Goal: Check status: Verify the current state of an ongoing process or item

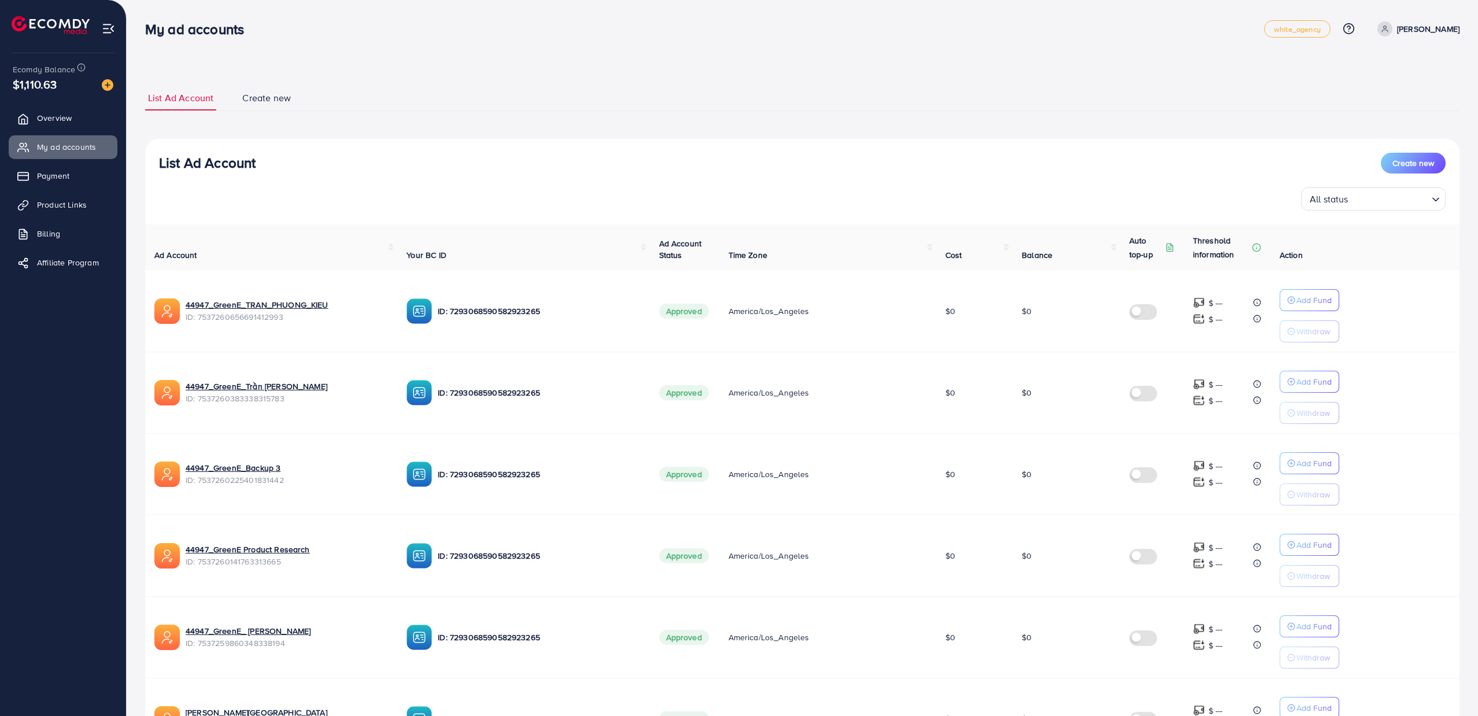
scroll to position [462, 0]
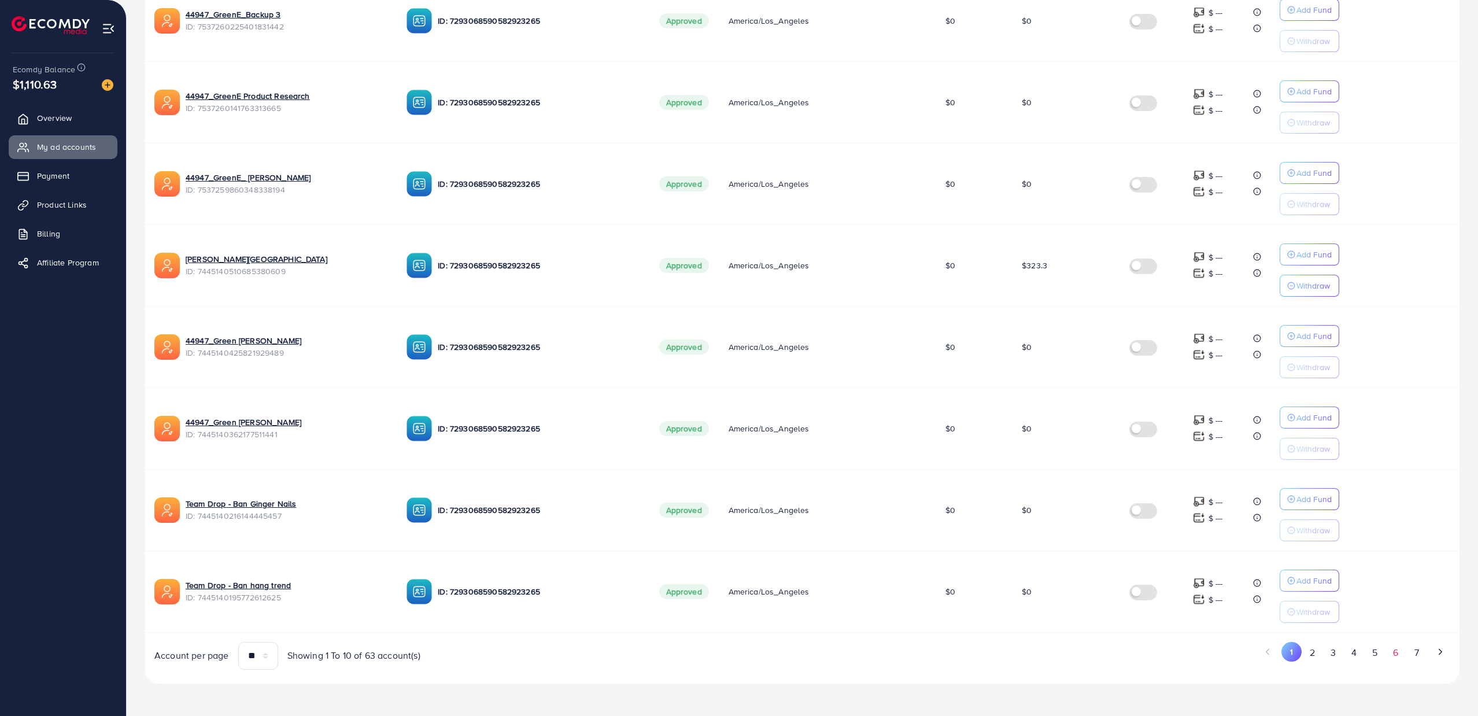
click at [1387, 648] on button "6" at bounding box center [1395, 652] width 21 height 21
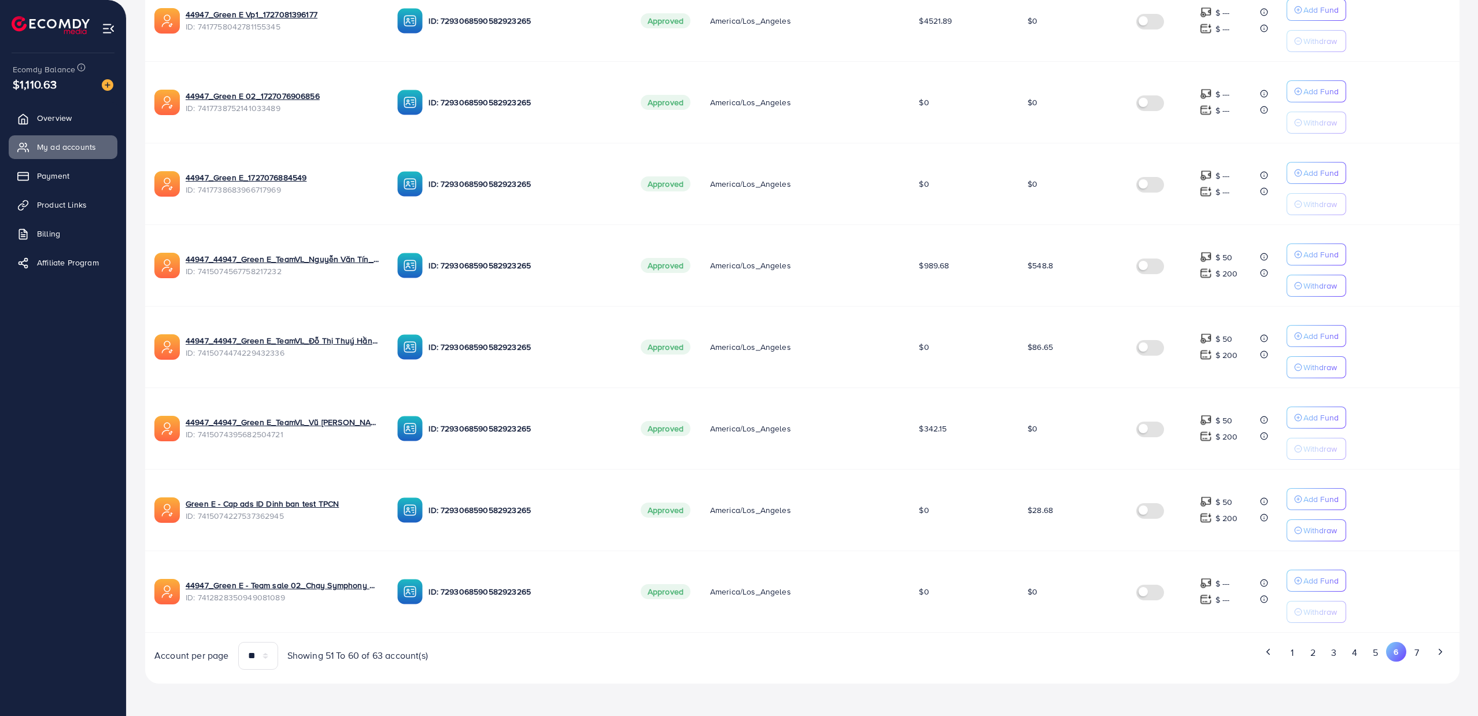
scroll to position [0, 0]
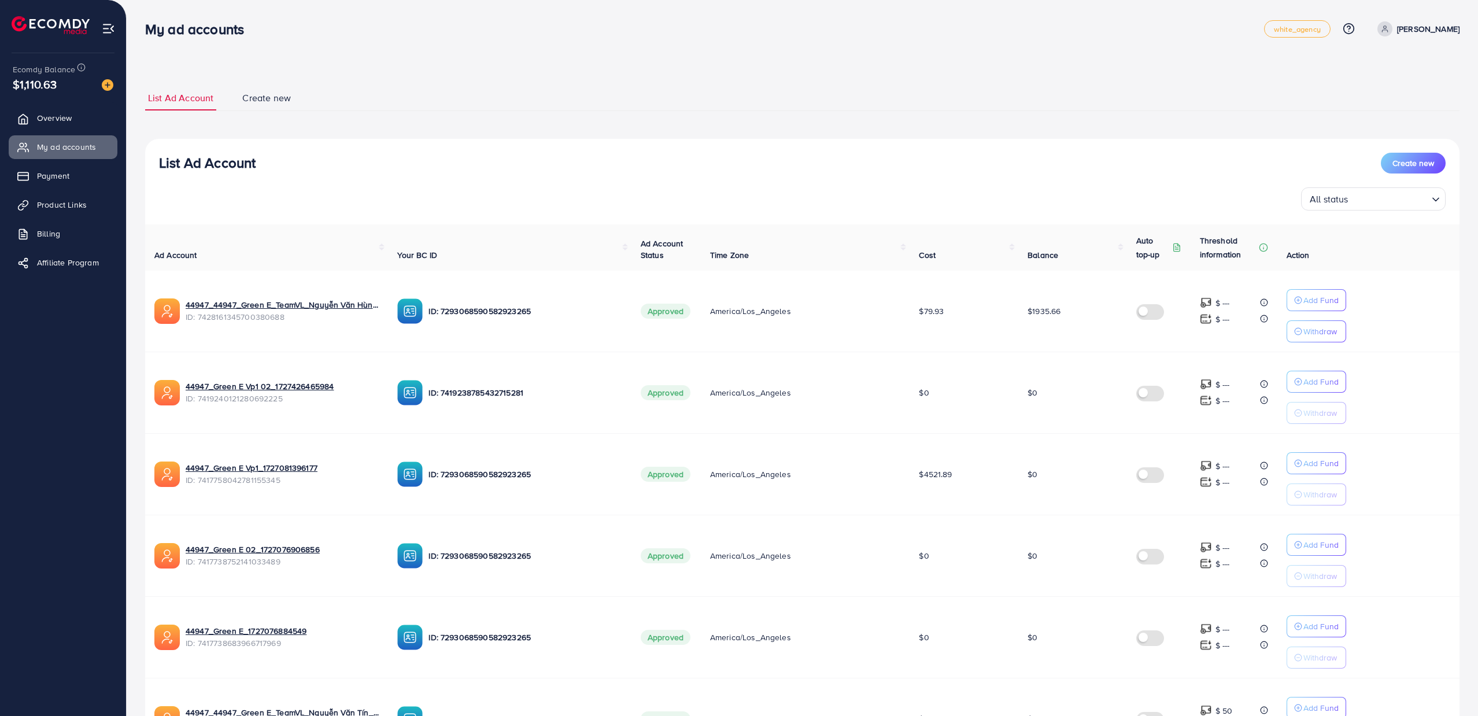
drag, startPoint x: 1032, startPoint y: 311, endPoint x: 993, endPoint y: 311, distance: 38.7
click at [993, 311] on tr "44947_44947_Green E_TeamVL_Nguyễn Văn Hùng_1729503601335 ID: 742816134570038068…" at bounding box center [802, 312] width 1314 height 82
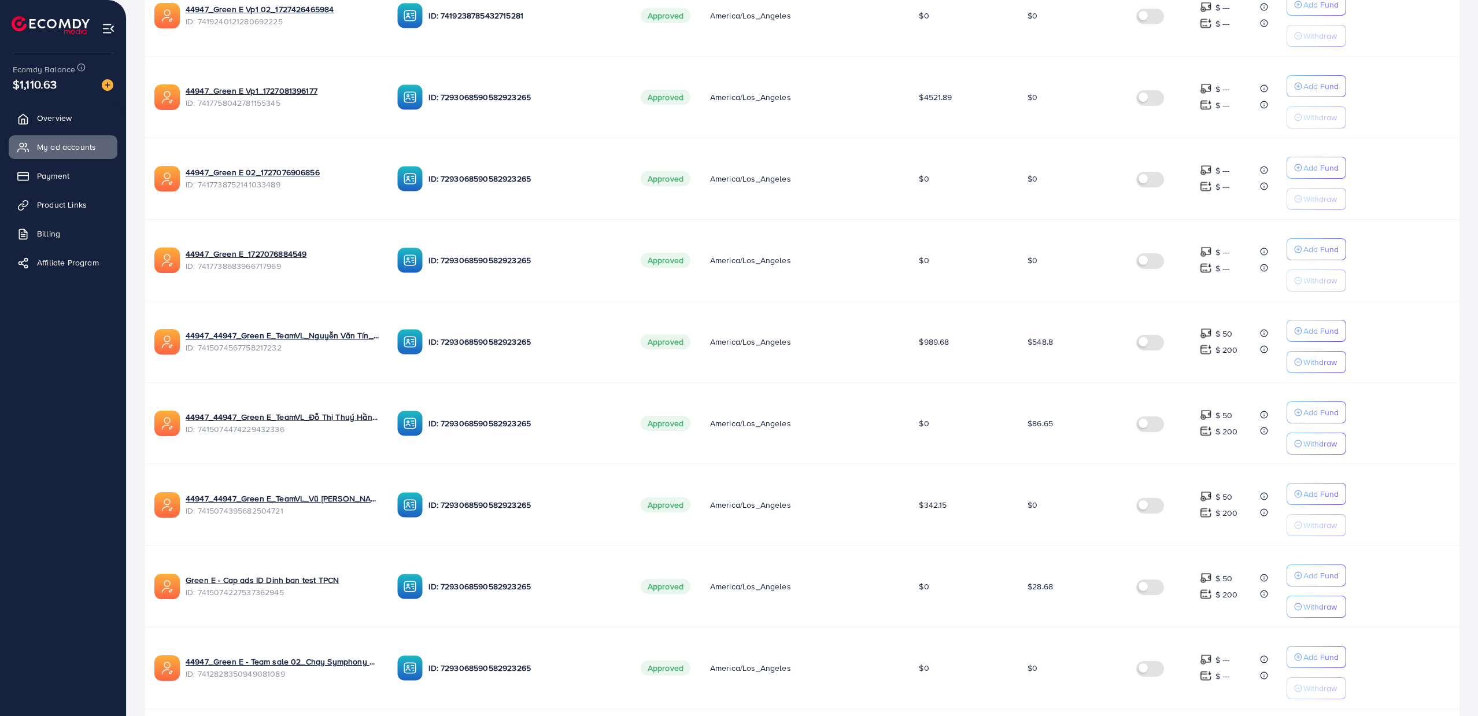
scroll to position [462, 0]
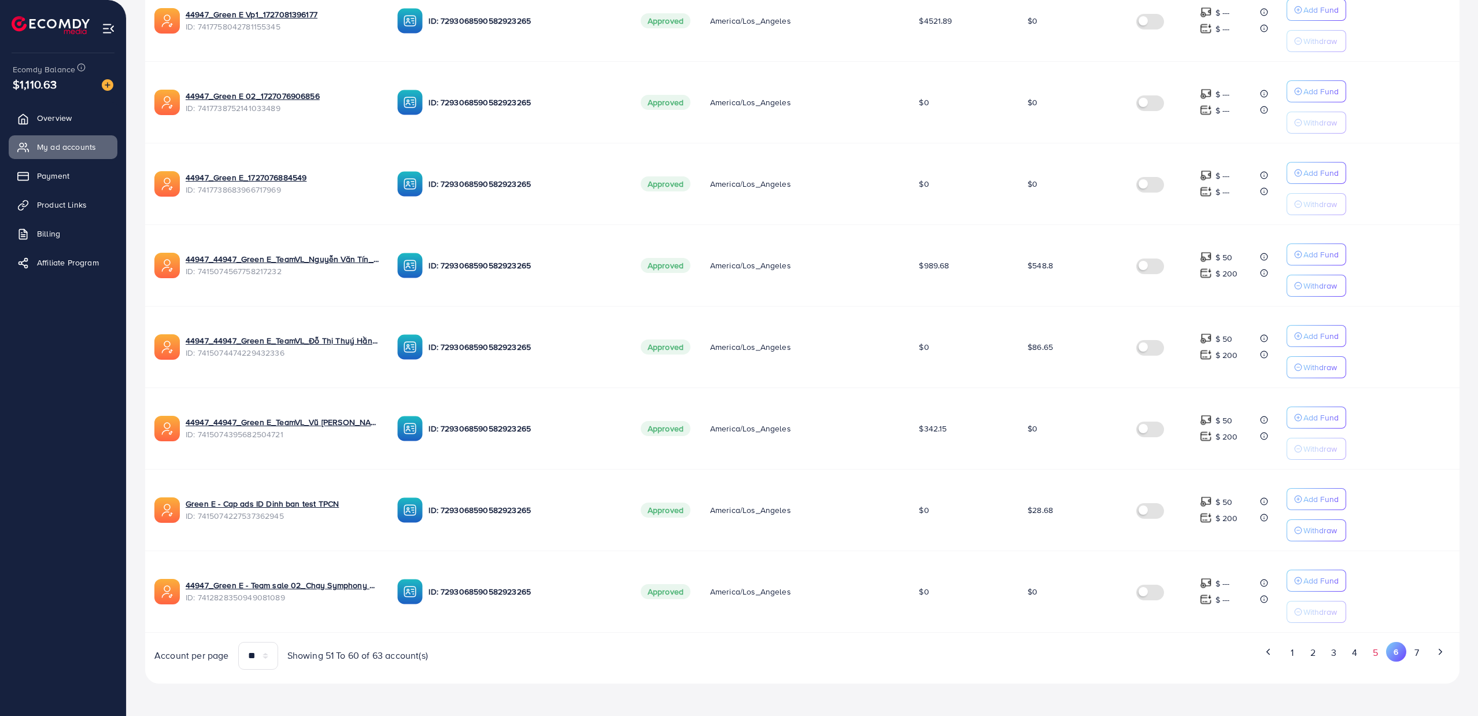
click at [1368, 649] on button "5" at bounding box center [1375, 652] width 21 height 21
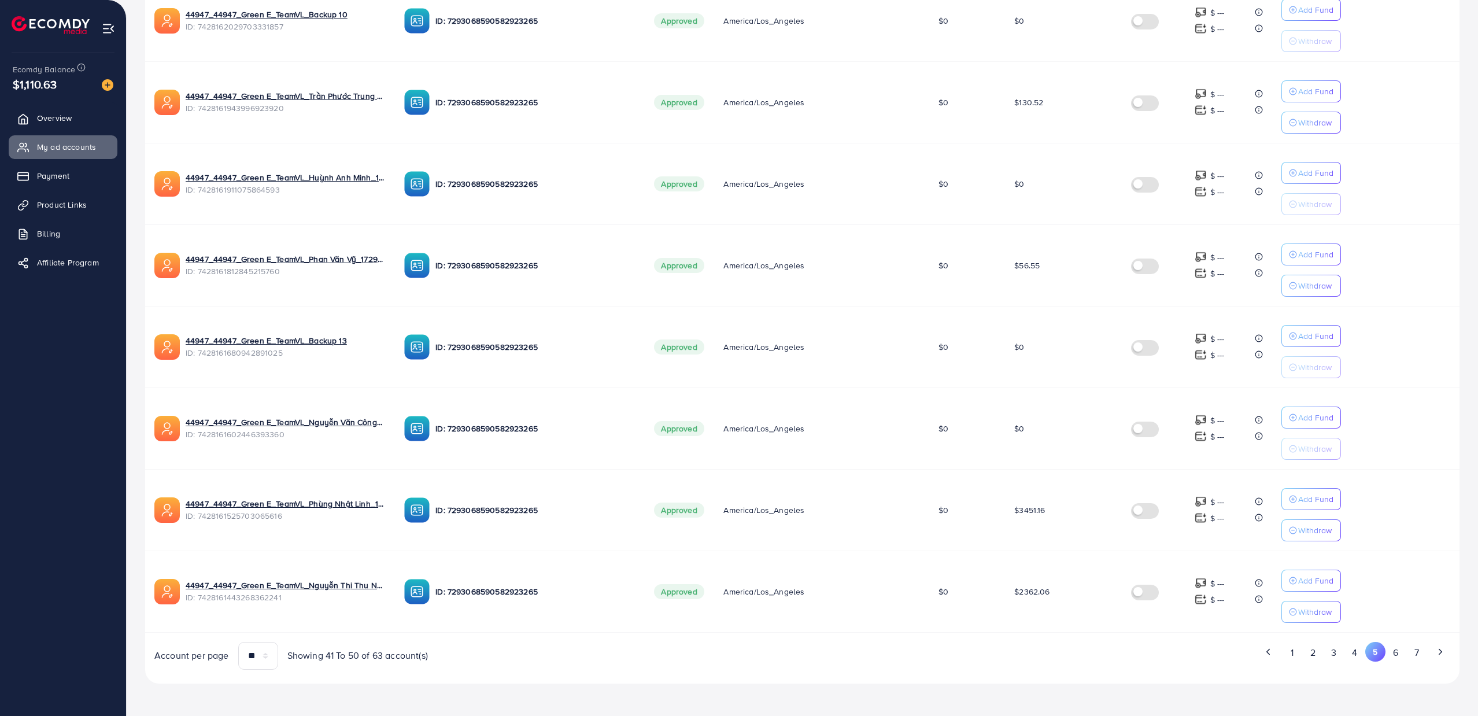
drag, startPoint x: 1050, startPoint y: 508, endPoint x: 706, endPoint y: 508, distance: 344.0
click at [882, 508] on tr "44947_44947_Green E_TeamVL_Phùng Nhật Linh_1729503642404 ID: 742816152570306561…" at bounding box center [802, 510] width 1314 height 82
click at [1030, 587] on span "$2362.06" at bounding box center [1031, 592] width 35 height 12
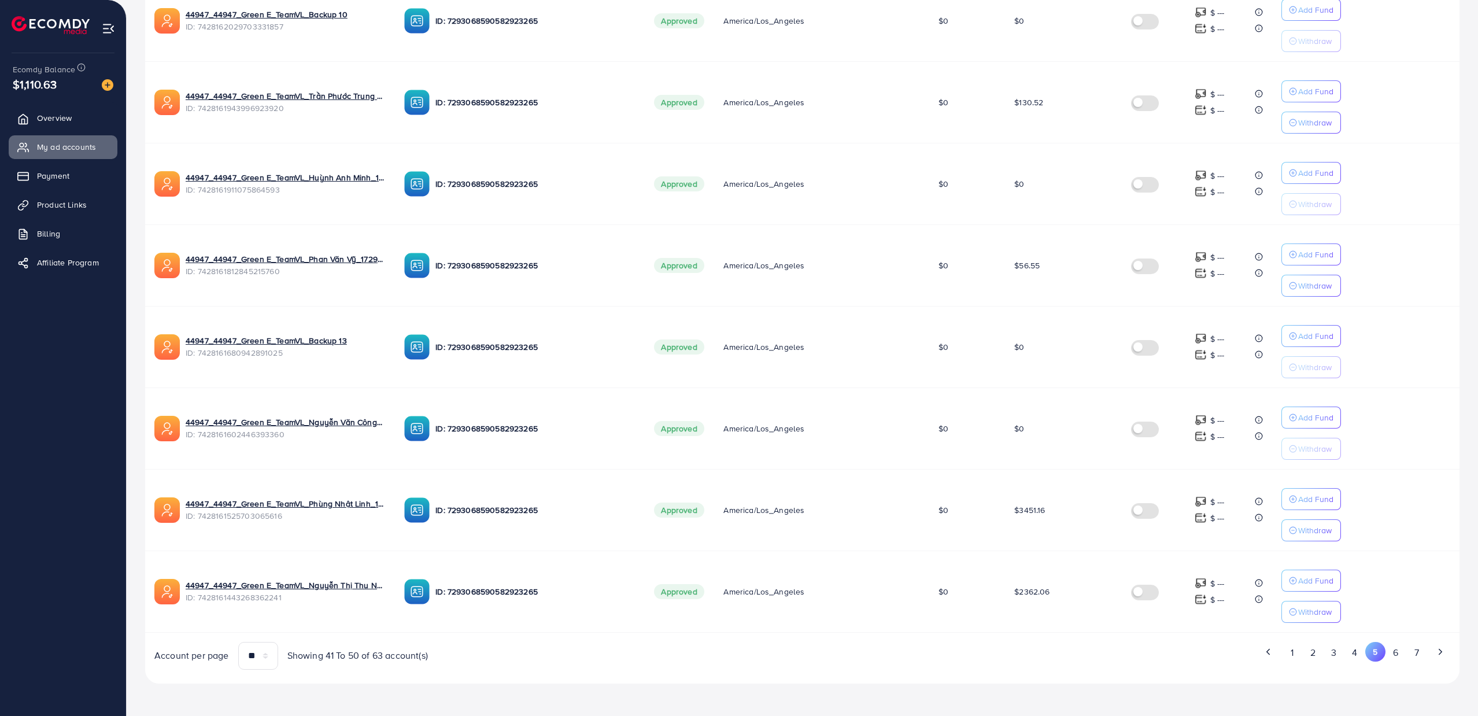
click at [1037, 504] on span "$3451.16" at bounding box center [1029, 510] width 31 height 12
drag, startPoint x: 1014, startPoint y: 586, endPoint x: 1067, endPoint y: 588, distance: 53.2
click at [1018, 586] on span "$2362.06" at bounding box center [1031, 592] width 35 height 12
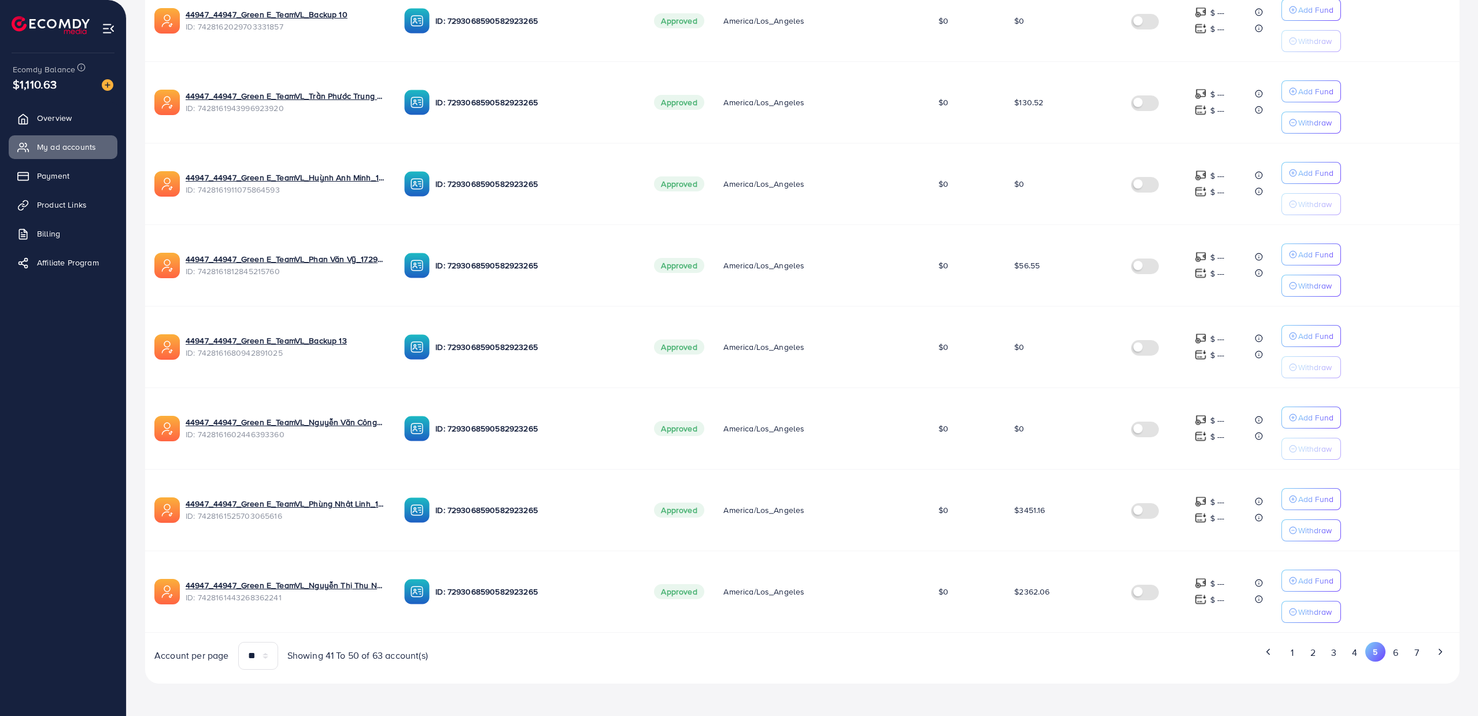
click at [967, 635] on div "Ad Account Your BC ID Ad Account Status Time Zone Cost Balance Auto top-up Thre…" at bounding box center [802, 220] width 1314 height 898
click at [1356, 646] on button "4" at bounding box center [1354, 652] width 21 height 21
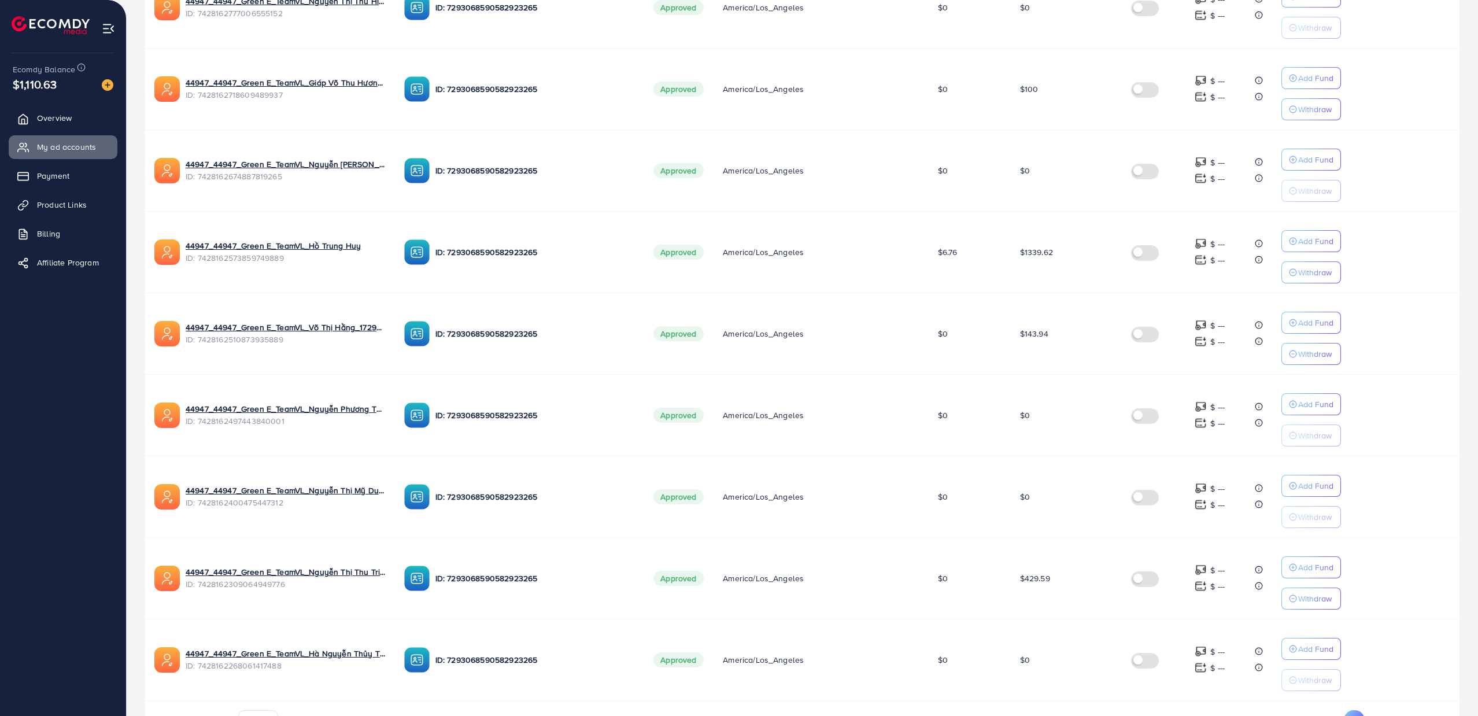
scroll to position [308, 0]
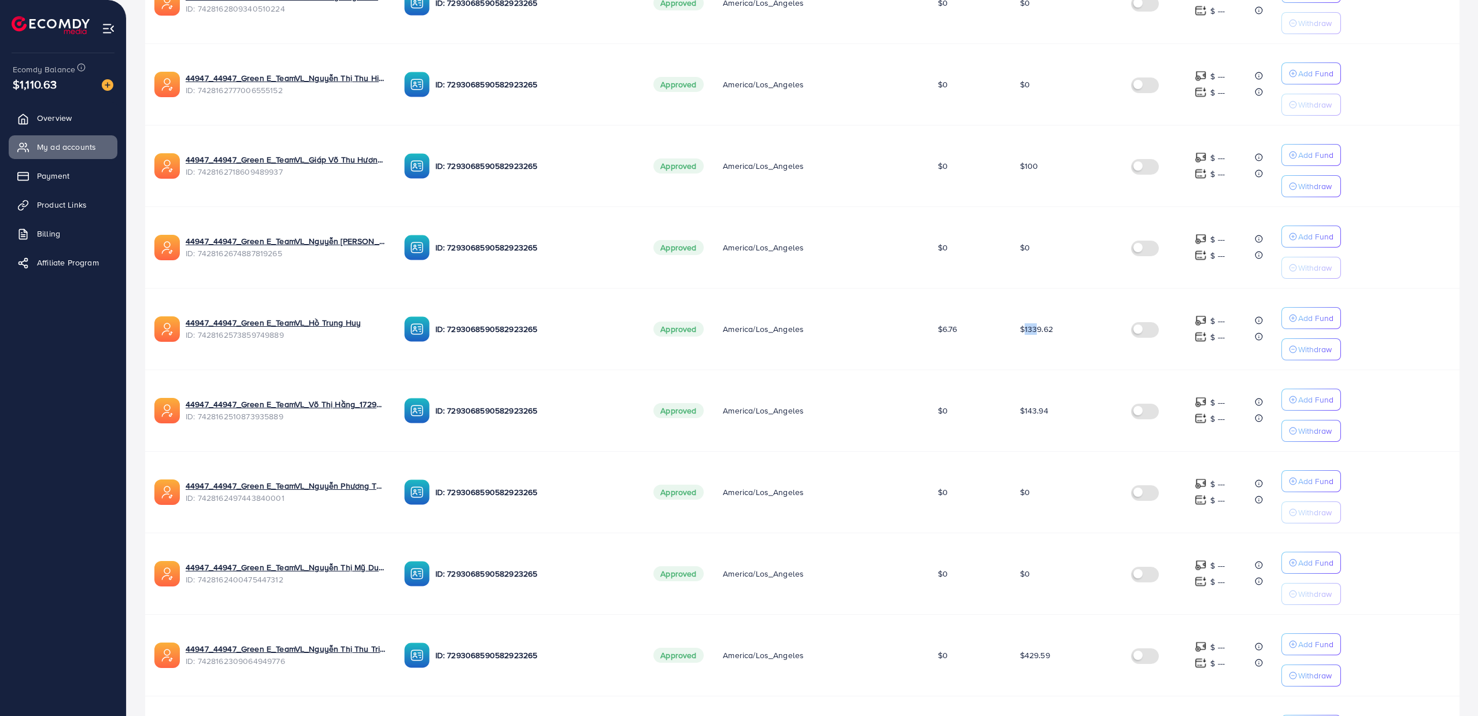
drag, startPoint x: 1020, startPoint y: 330, endPoint x: 1091, endPoint y: 331, distance: 71.1
click at [1090, 331] on td "$1339.62" at bounding box center [1067, 329] width 112 height 82
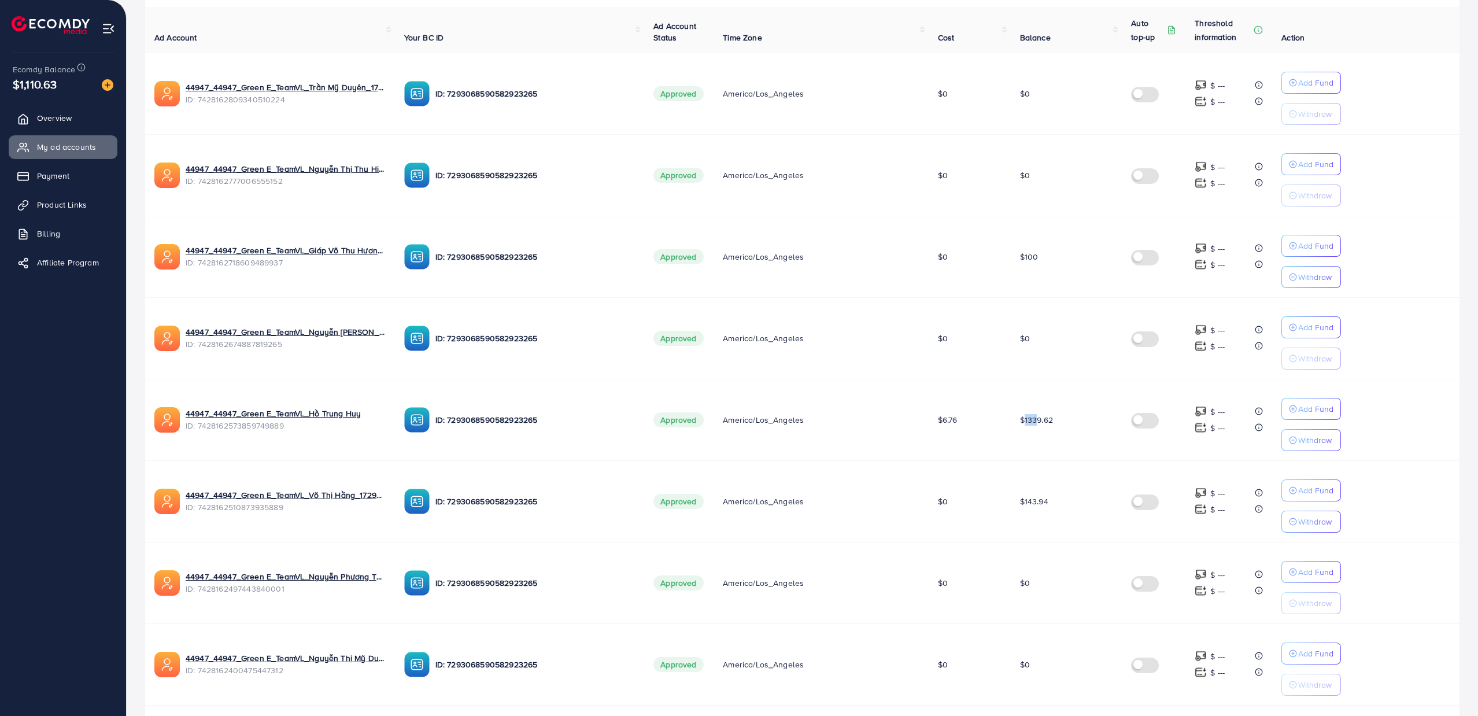
scroll to position [385, 0]
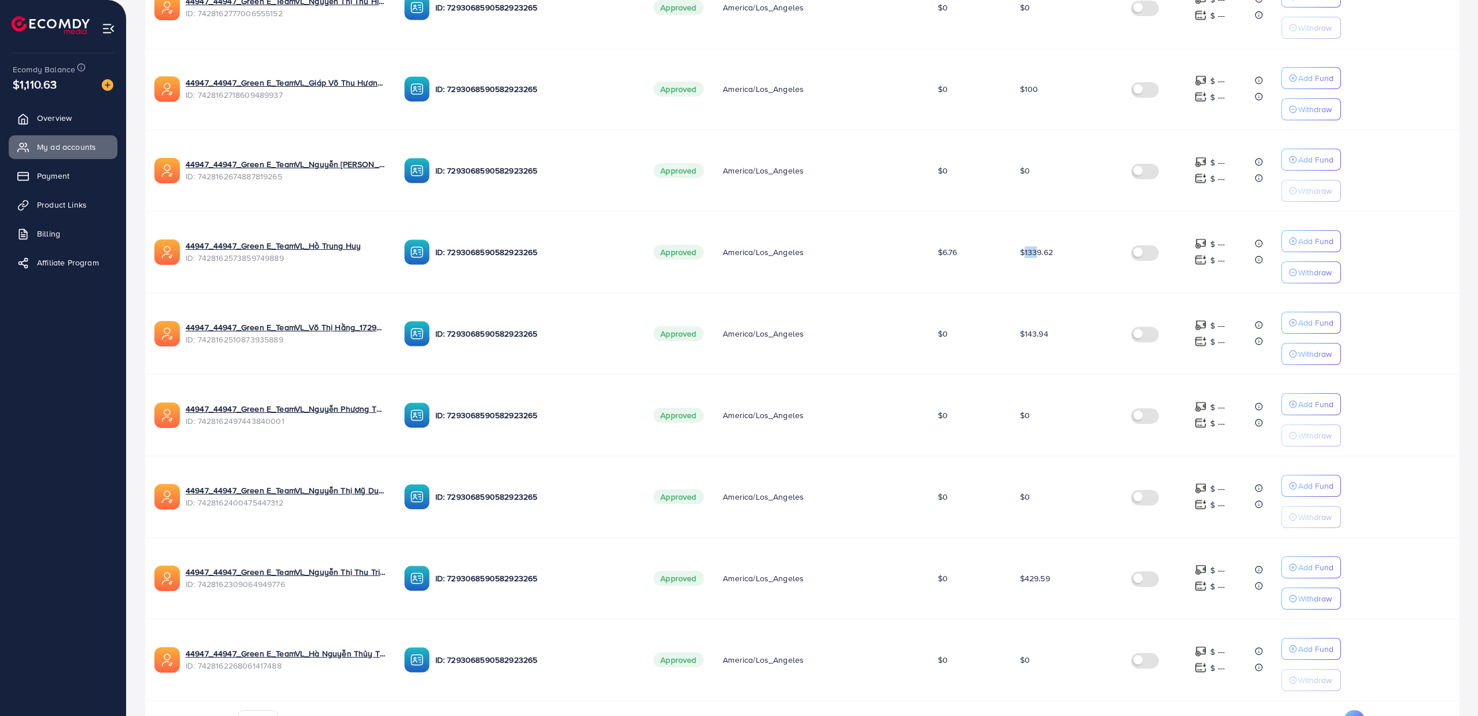
drag, startPoint x: 1035, startPoint y: 264, endPoint x: 1028, endPoint y: 260, distance: 8.0
click at [1035, 262] on td "$1339.62" at bounding box center [1067, 252] width 112 height 82
click at [1022, 255] on span "$1339.62" at bounding box center [1036, 252] width 33 height 12
click at [1013, 247] on td "$1339.62" at bounding box center [1067, 252] width 112 height 82
drag, startPoint x: 1032, startPoint y: 249, endPoint x: 1109, endPoint y: 256, distance: 77.2
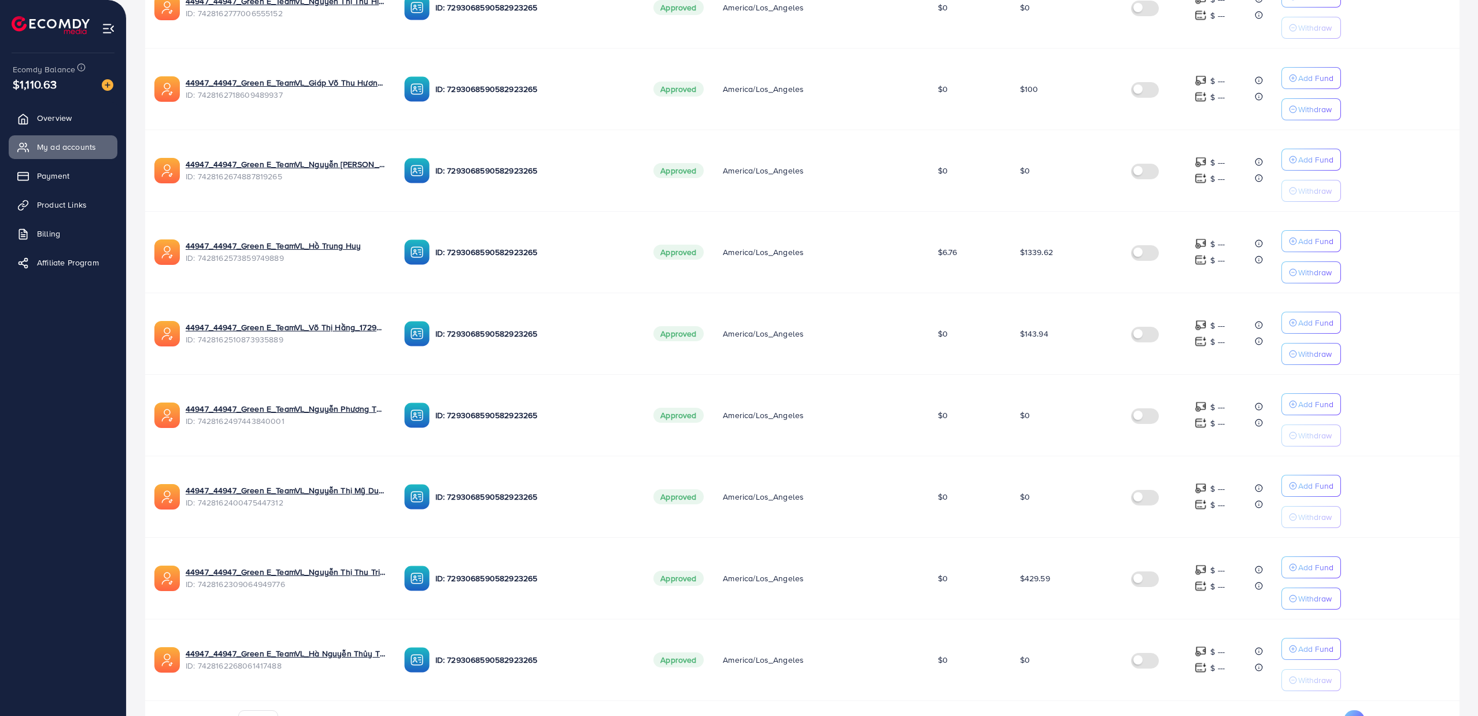
click at [1100, 253] on td "$1339.62" at bounding box center [1067, 252] width 112 height 82
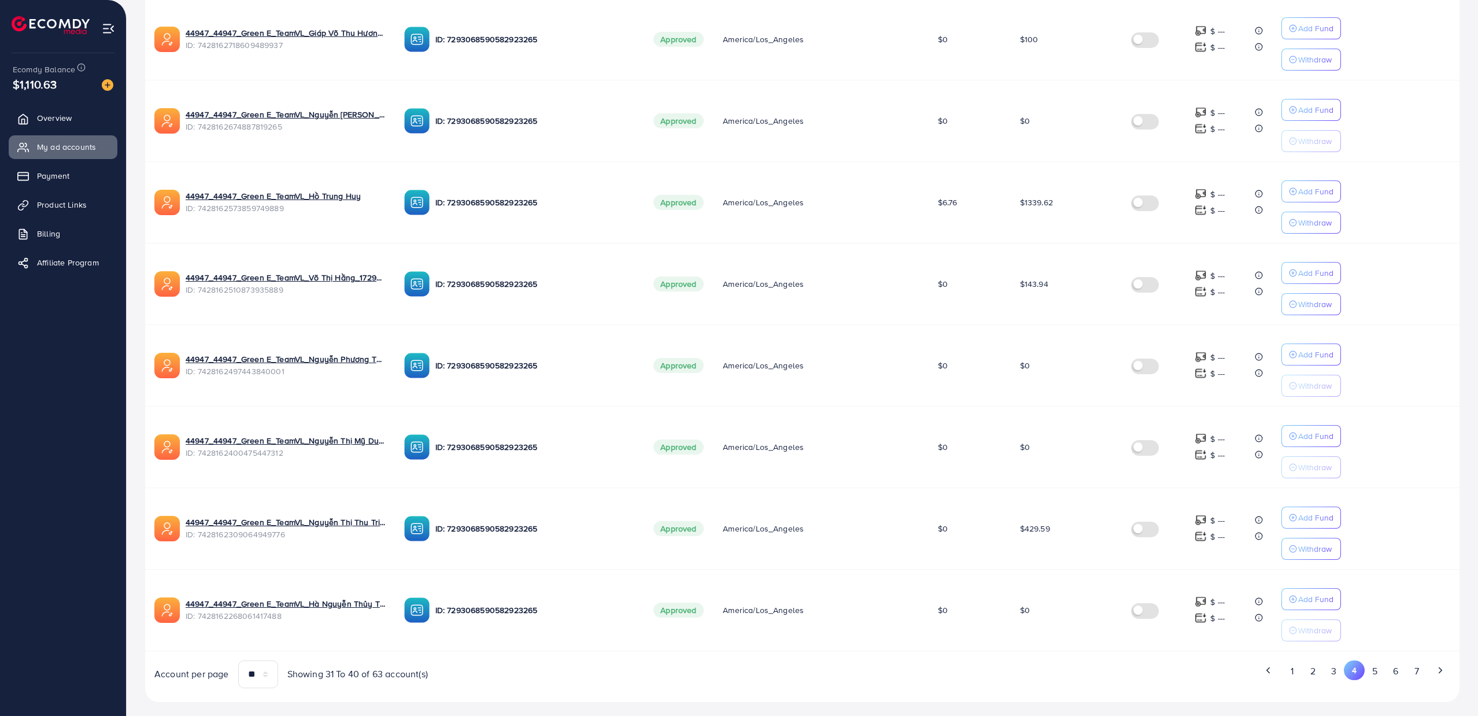
scroll to position [462, 0]
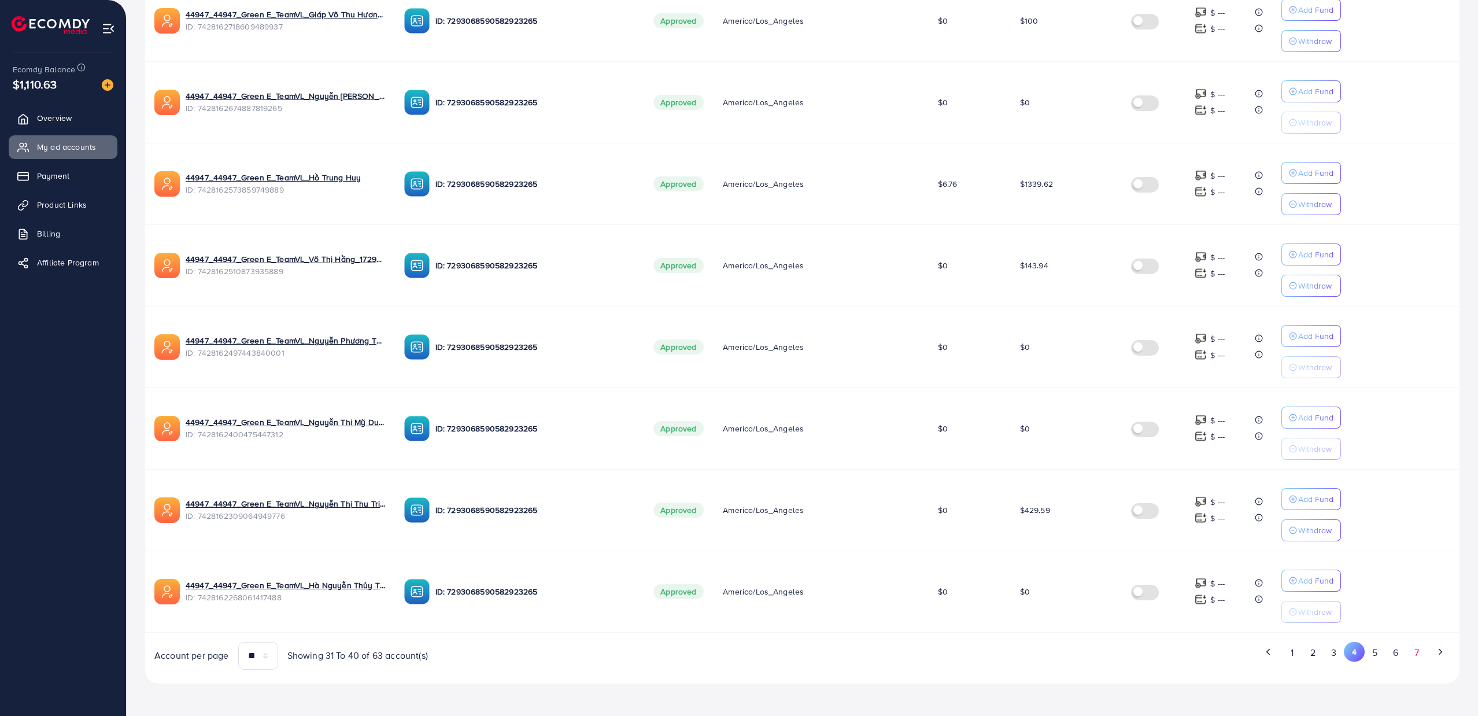
click at [1413, 645] on button "7" at bounding box center [1416, 652] width 20 height 21
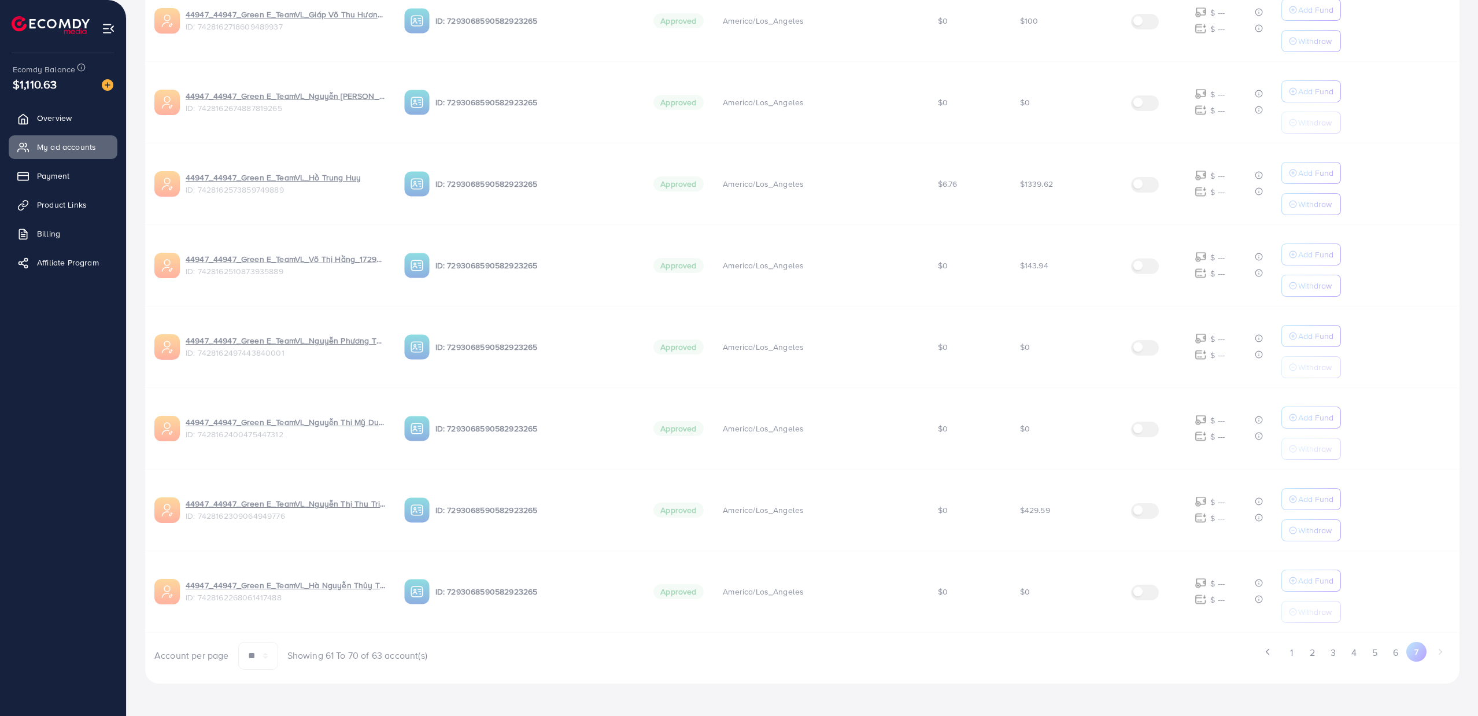
scroll to position [0, 0]
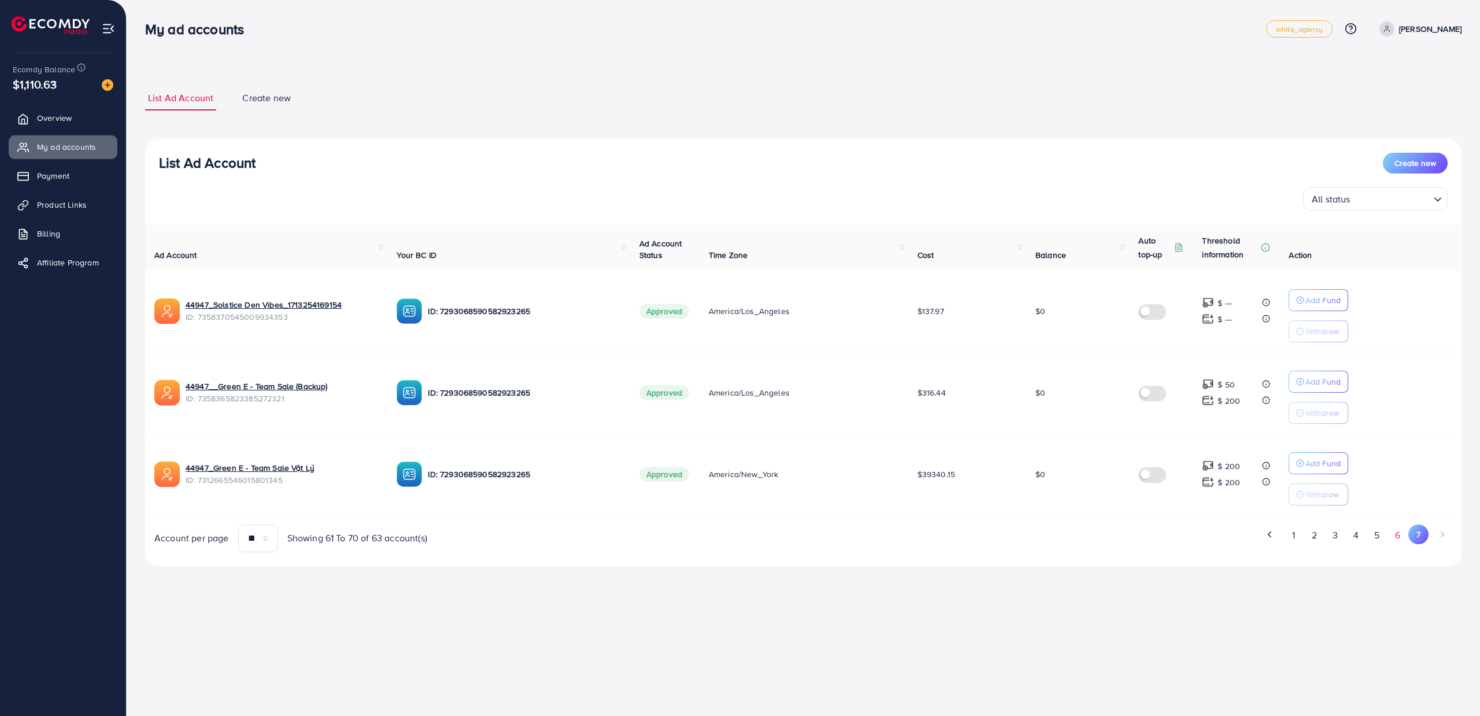
click at [1400, 534] on button "6" at bounding box center [1397, 534] width 21 height 21
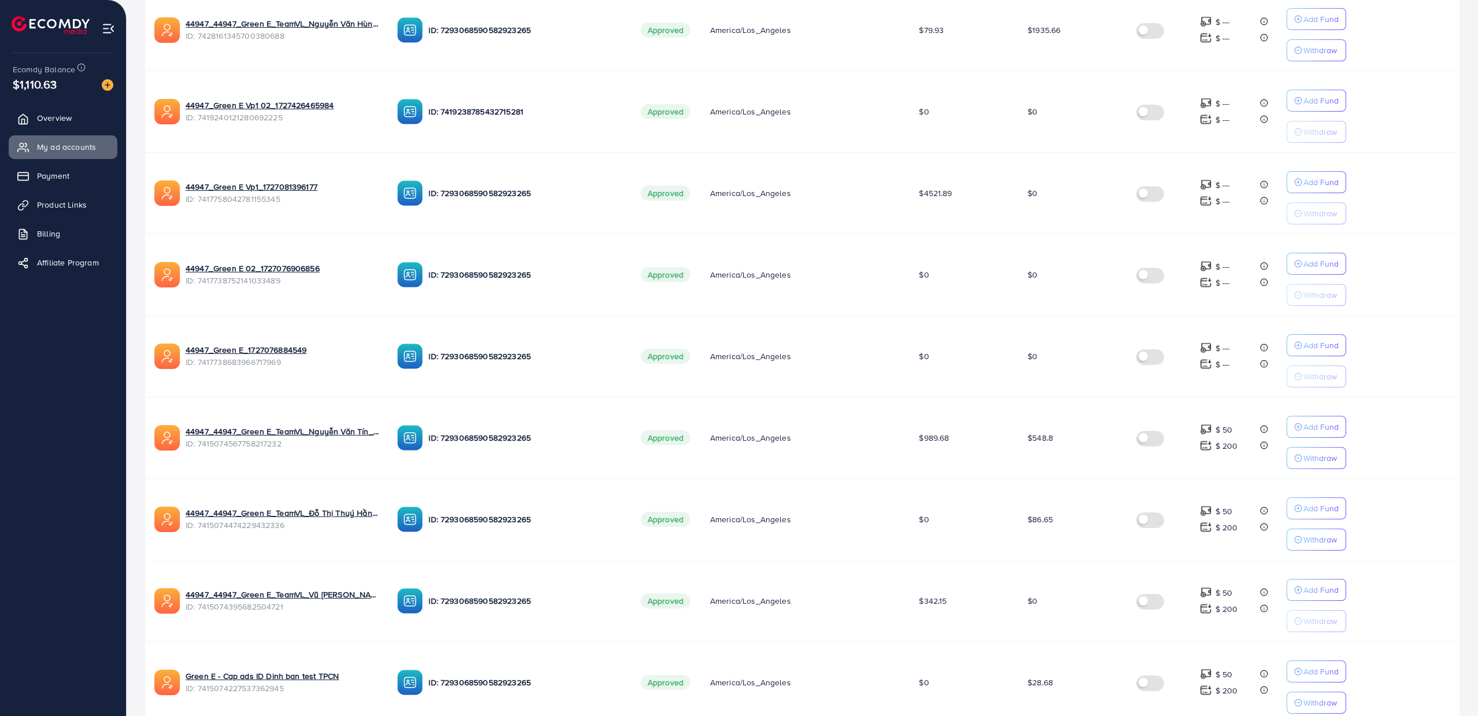
scroll to position [462, 0]
